Goal: Complete application form

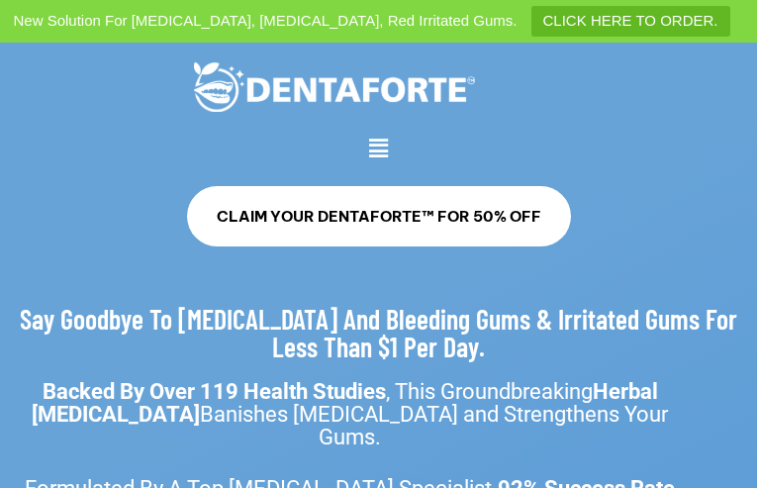
type input "**********"
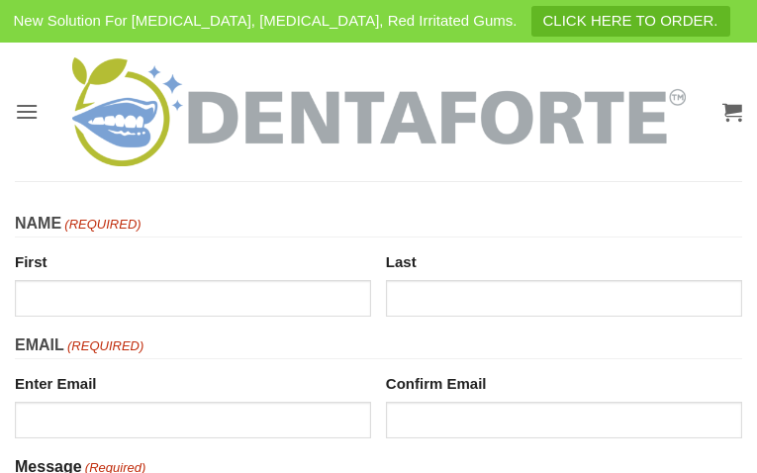
type input "**********"
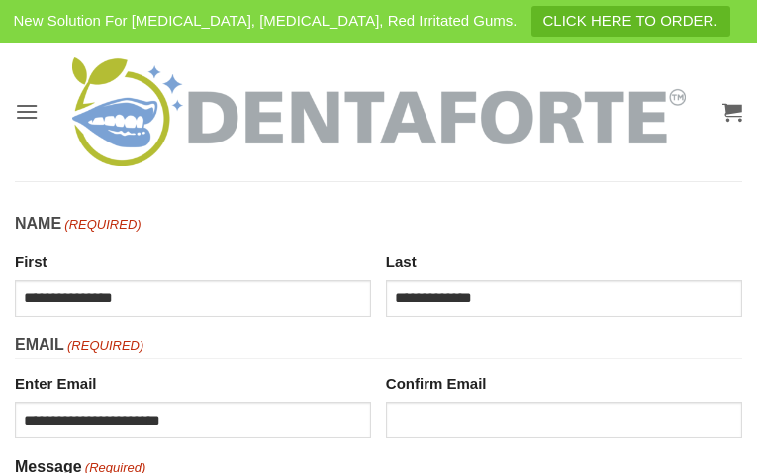
type input "**********"
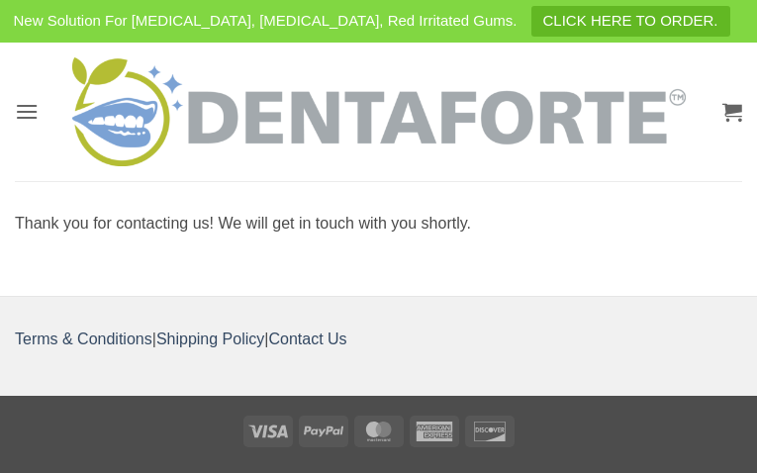
type input "**********"
